Goal: Task Accomplishment & Management: Use online tool/utility

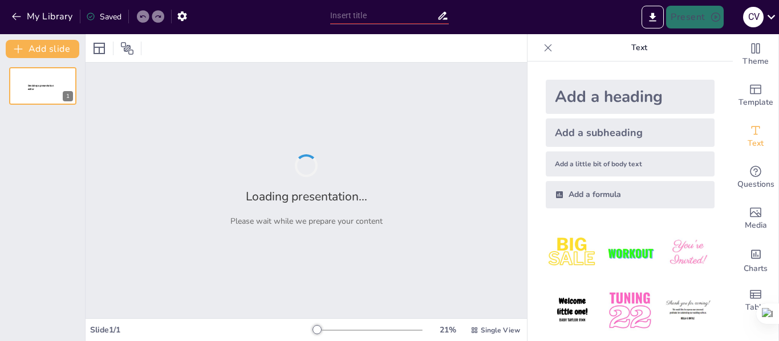
type input "Estrategias de prevención y control en procesos productivos"
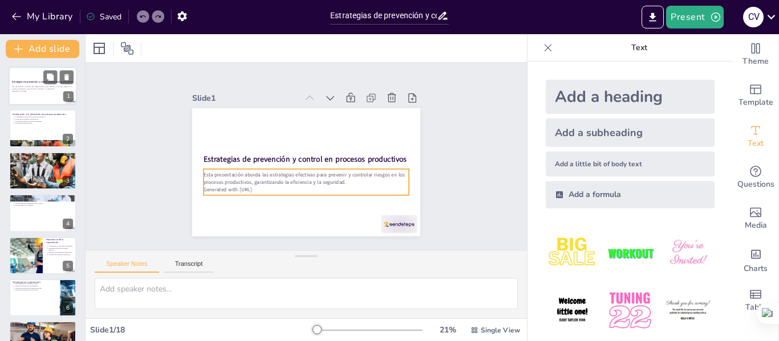
click at [19, 91] on p "Generated with [URL]" at bounding box center [43, 91] width 62 height 2
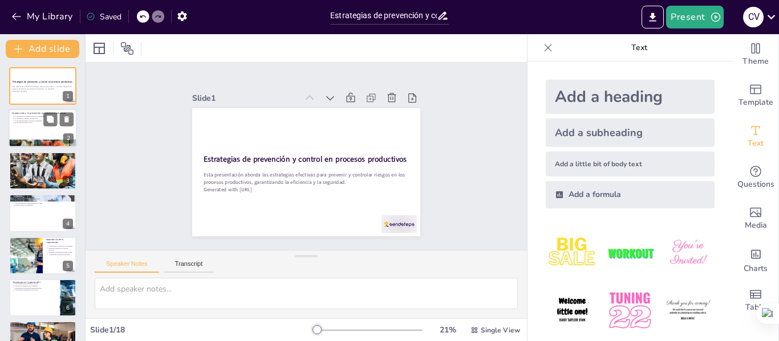
click at [25, 124] on div at bounding box center [43, 128] width 68 height 39
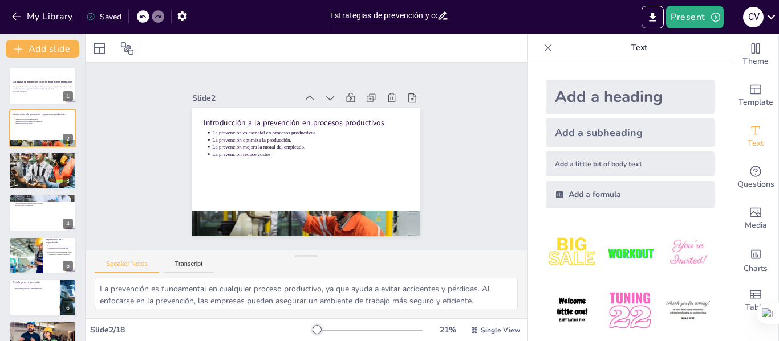
click at [39, 157] on p "Identificar riesgos es crucial para la seguridad." at bounding box center [43, 157] width 59 height 2
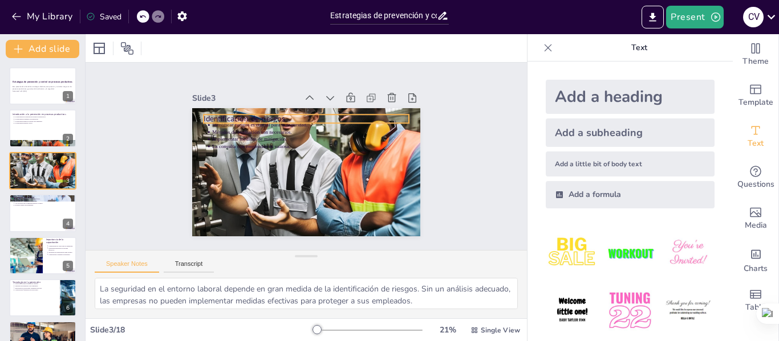
click at [316, 112] on p "Identificación de riesgos" at bounding box center [342, 164] width 53 height 203
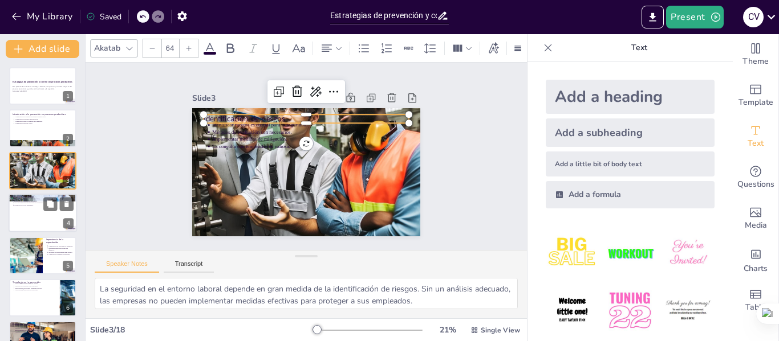
click at [35, 197] on p "Estrategias de control" at bounding box center [43, 197] width 62 height 3
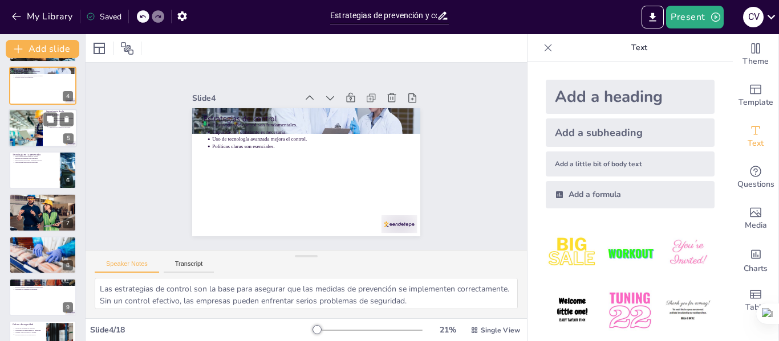
click at [35, 139] on div at bounding box center [26, 128] width 74 height 39
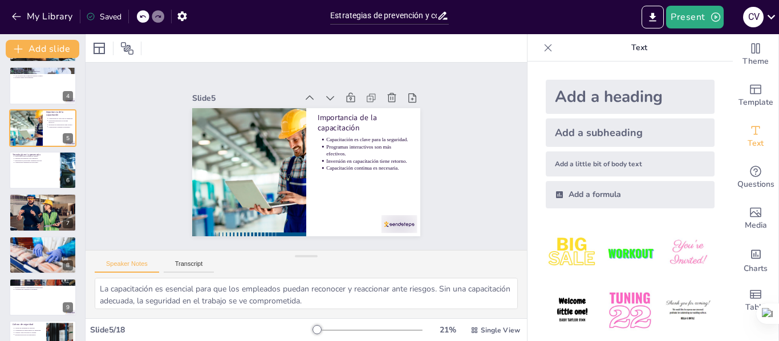
scroll to position [56, 0]
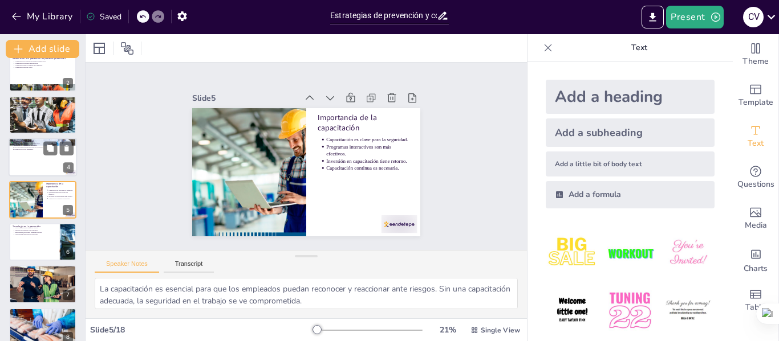
click at [53, 165] on div at bounding box center [43, 157] width 68 height 39
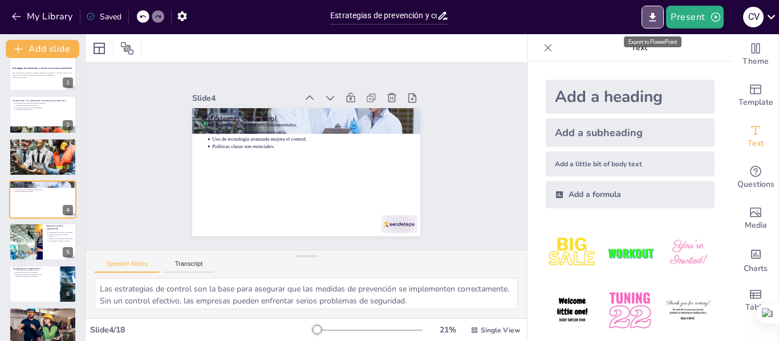
drag, startPoint x: 646, startPoint y: 15, endPoint x: 640, endPoint y: 16, distance: 6.3
click at [645, 16] on button "Export to PowerPoint" at bounding box center [652, 17] width 22 height 23
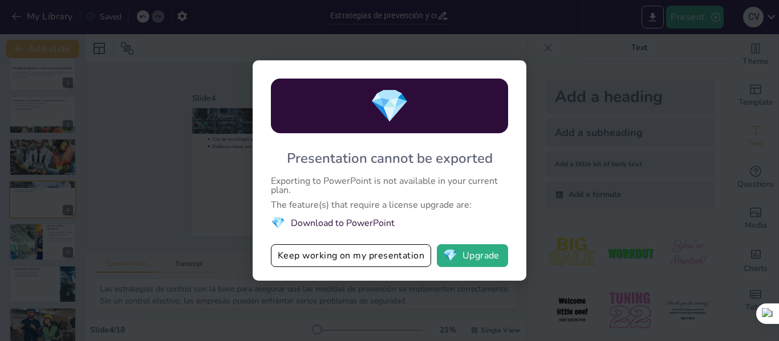
click at [589, 127] on div "💎 Presentation cannot be exported Exporting to PowerPoint is not available in y…" at bounding box center [389, 170] width 779 height 341
click at [542, 162] on div "💎 Presentation cannot be exported Exporting to PowerPoint is not available in y…" at bounding box center [389, 170] width 779 height 341
click at [339, 221] on li "💎 Download to PowerPoint" at bounding box center [389, 222] width 237 height 15
click at [347, 248] on button "Keep working on my presentation" at bounding box center [351, 256] width 160 height 23
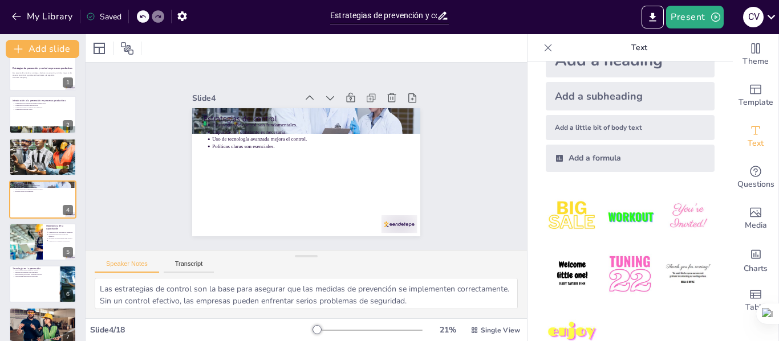
scroll to position [67, 0]
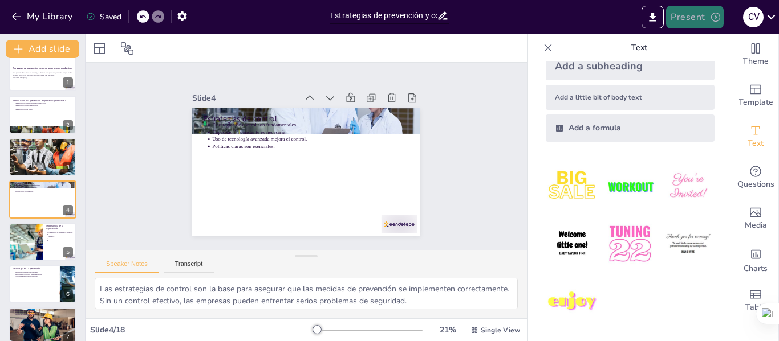
click at [705, 15] on button "Present" at bounding box center [694, 17] width 57 height 23
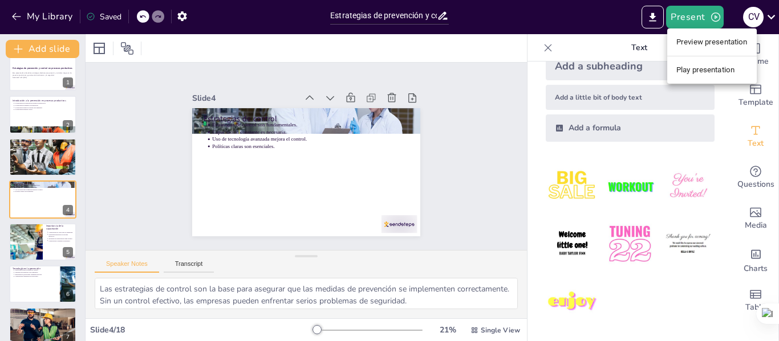
click at [32, 236] on div at bounding box center [389, 170] width 779 height 341
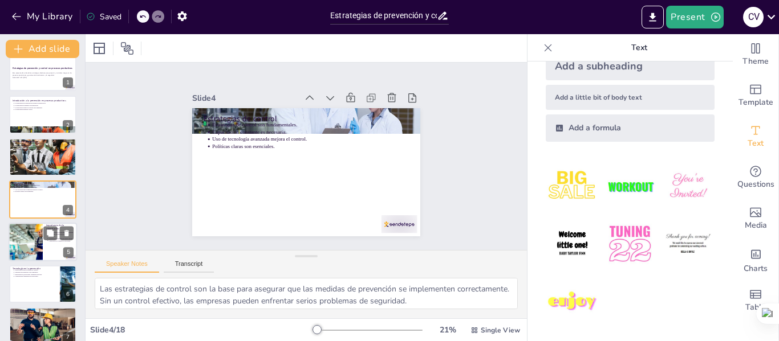
click at [35, 237] on div at bounding box center [26, 242] width 74 height 39
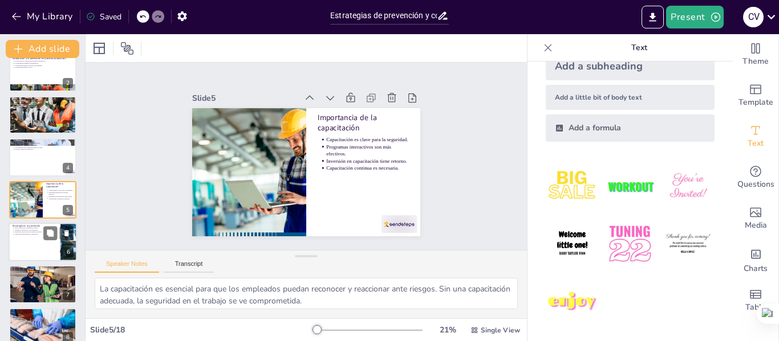
click at [34, 258] on div at bounding box center [43, 242] width 68 height 39
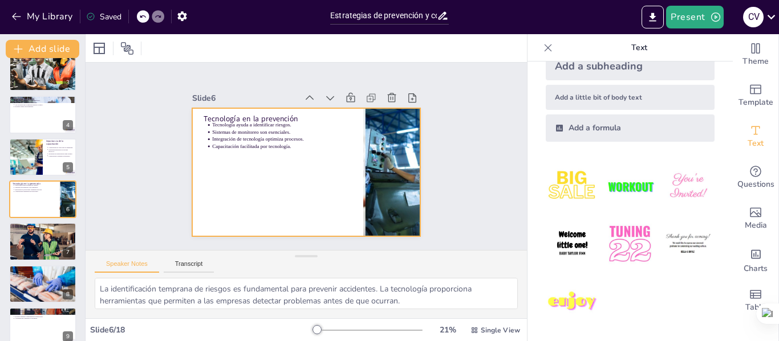
click at [313, 108] on div at bounding box center [291, 162] width 210 height 261
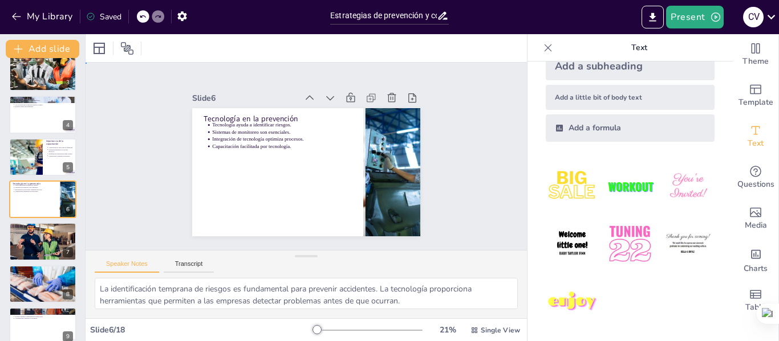
click at [314, 108] on div at bounding box center [290, 160] width 173 height 250
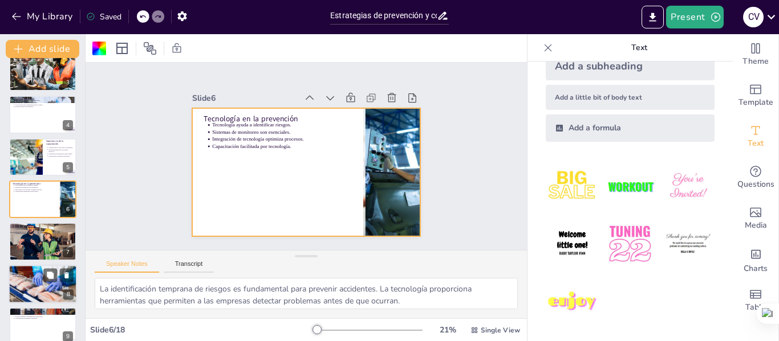
click at [67, 283] on div at bounding box center [43, 285] width 68 height 46
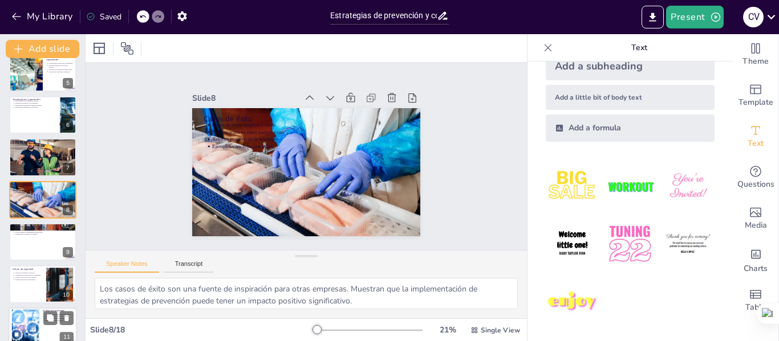
click at [35, 329] on div at bounding box center [25, 327] width 99 height 35
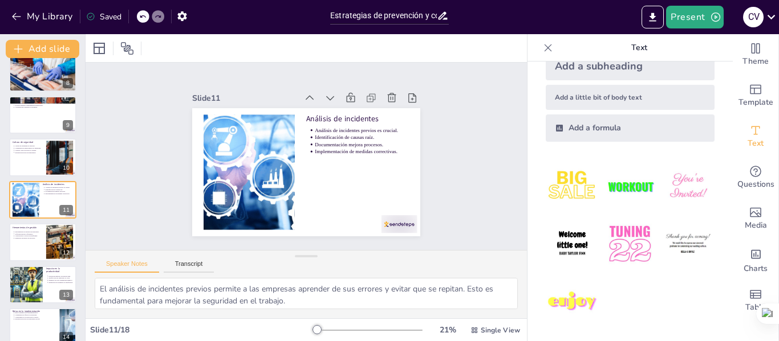
scroll to position [494, 0]
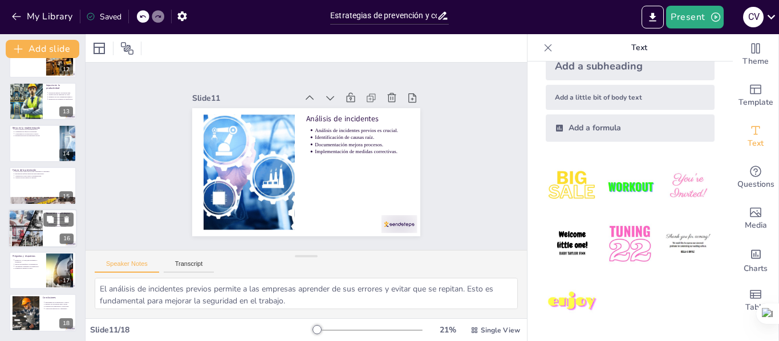
click at [38, 238] on div at bounding box center [26, 228] width 62 height 39
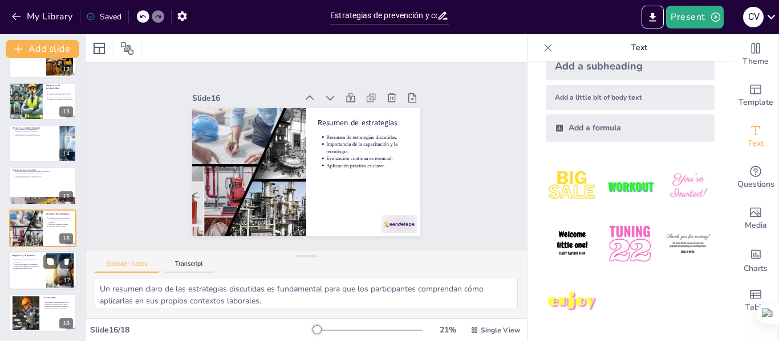
click at [39, 261] on p "[PERSON_NAME] para preguntas y respuestas." at bounding box center [28, 261] width 29 height 5
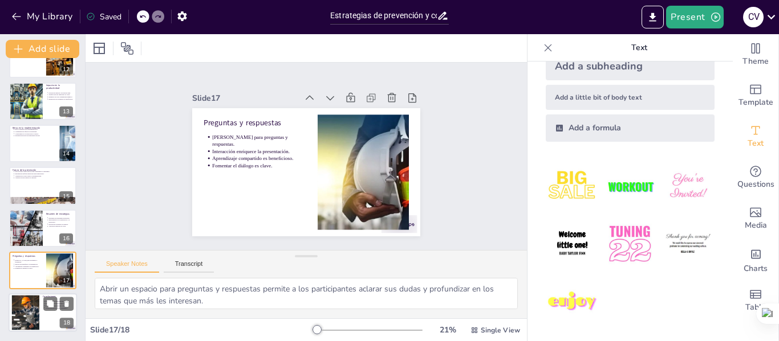
click at [27, 322] on div at bounding box center [25, 313] width 52 height 35
type textarea "La importancia de implementar estrategias de prevención y control no puede sube…"
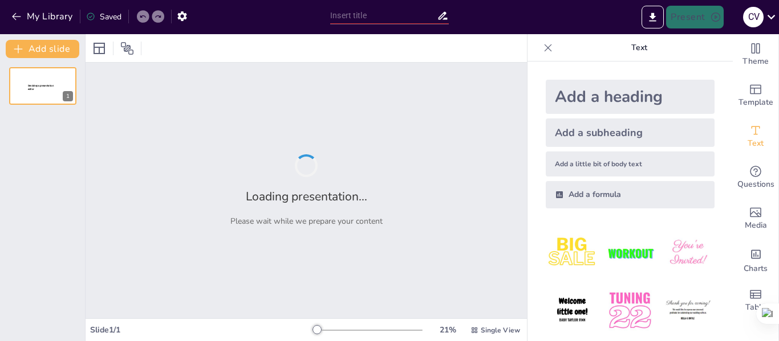
type input "Estrategias de prevención y control en procesos productivos"
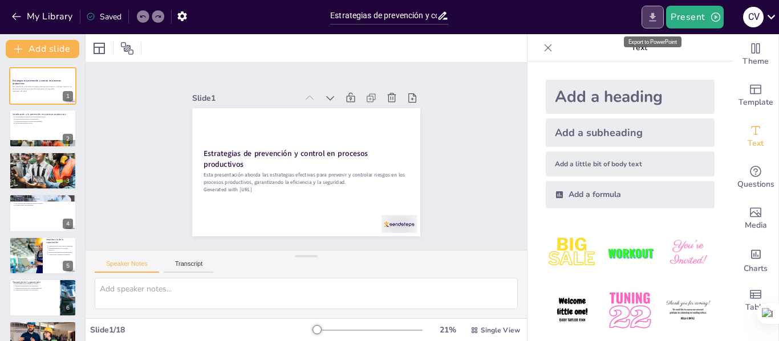
click at [643, 23] on button "Export to PowerPoint" at bounding box center [652, 17] width 22 height 23
